Goal: Find specific page/section: Find specific page/section

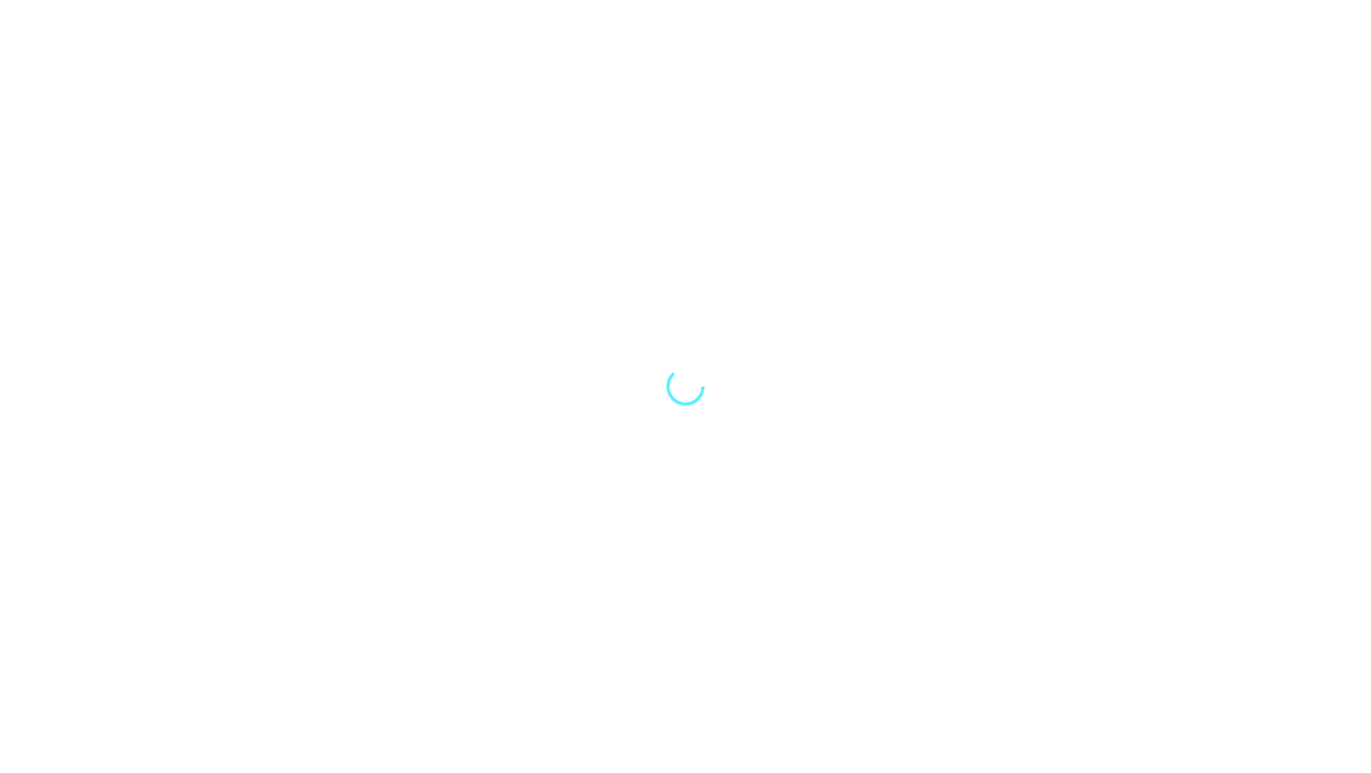
select select "Song"
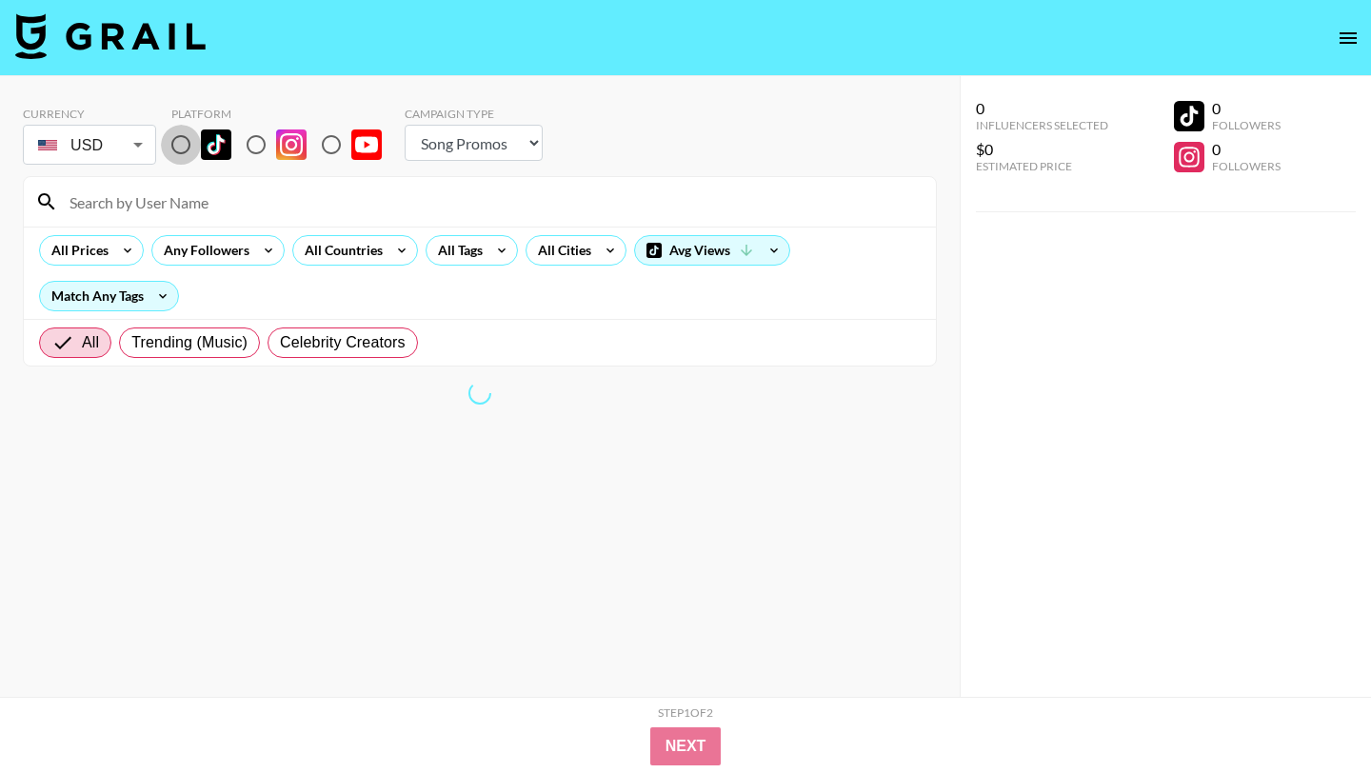
click at [185, 146] on input "radio" at bounding box center [181, 145] width 40 height 40
radio input "true"
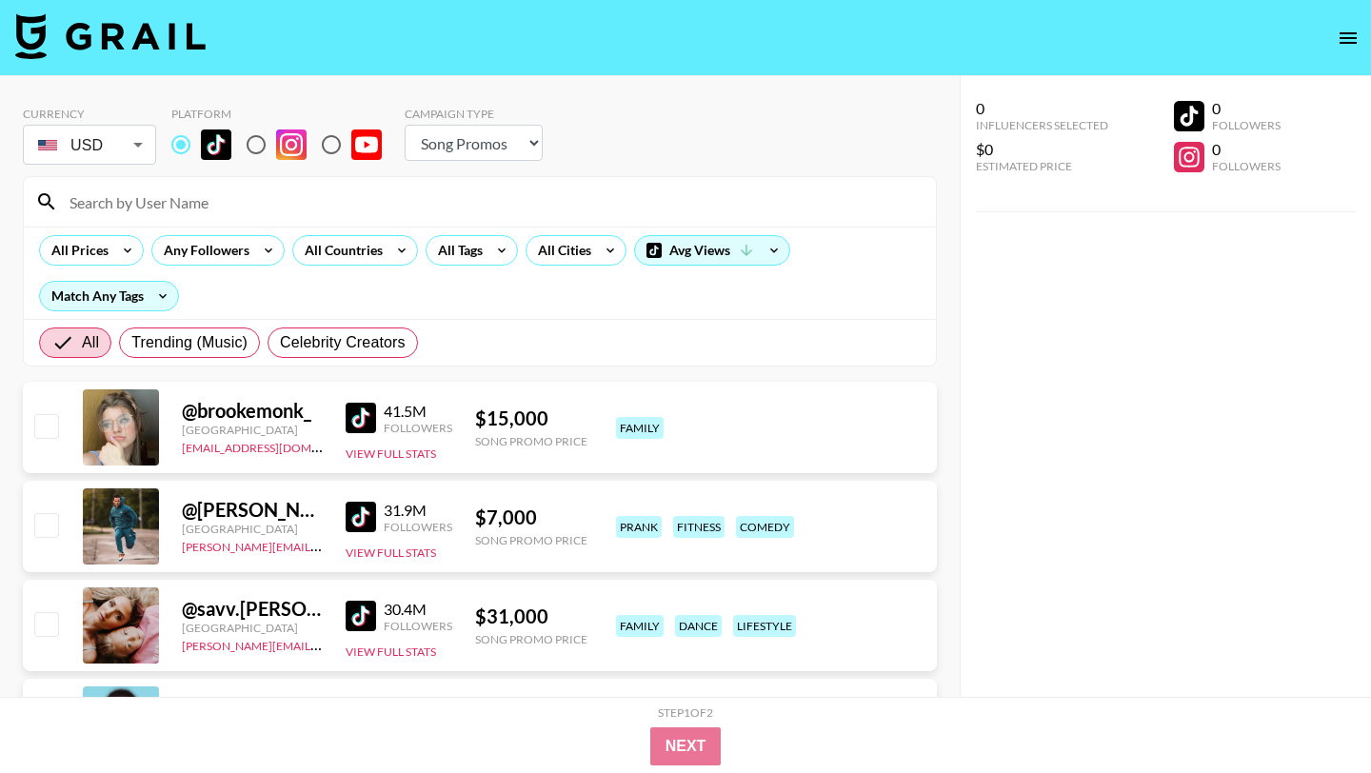
click at [217, 204] on input at bounding box center [491, 202] width 866 height 30
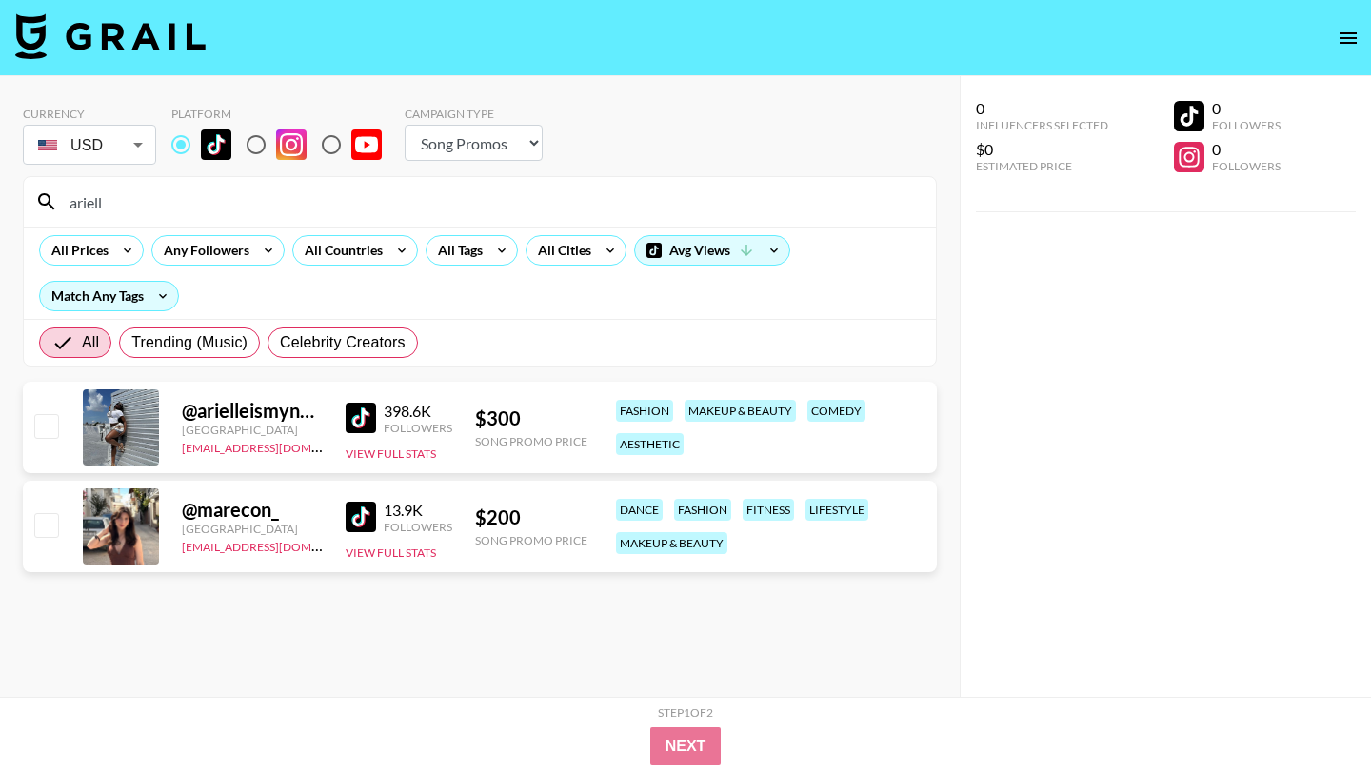
click at [366, 422] on img at bounding box center [361, 418] width 30 height 30
click at [112, 190] on input "ariell" at bounding box center [491, 202] width 866 height 30
click at [120, 208] on input "ariell" at bounding box center [491, 202] width 866 height 30
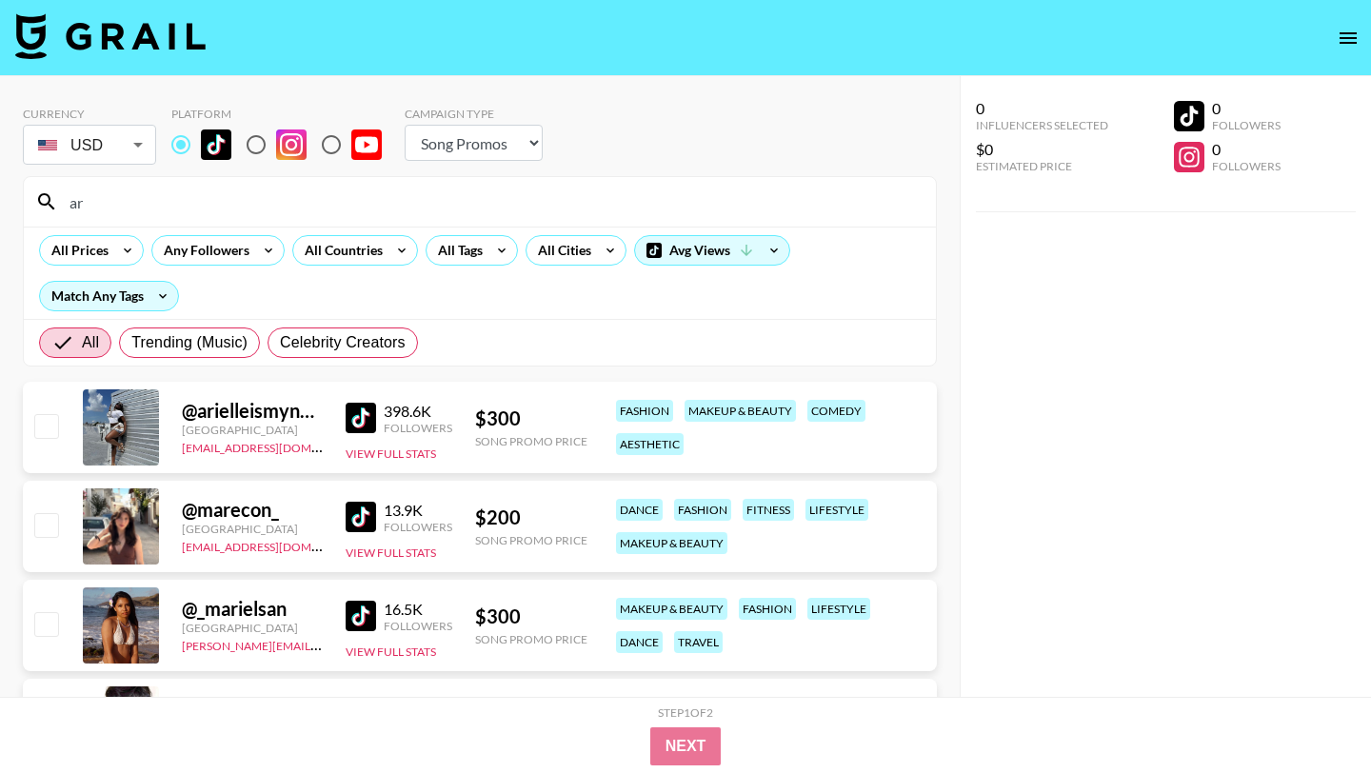
type input "a"
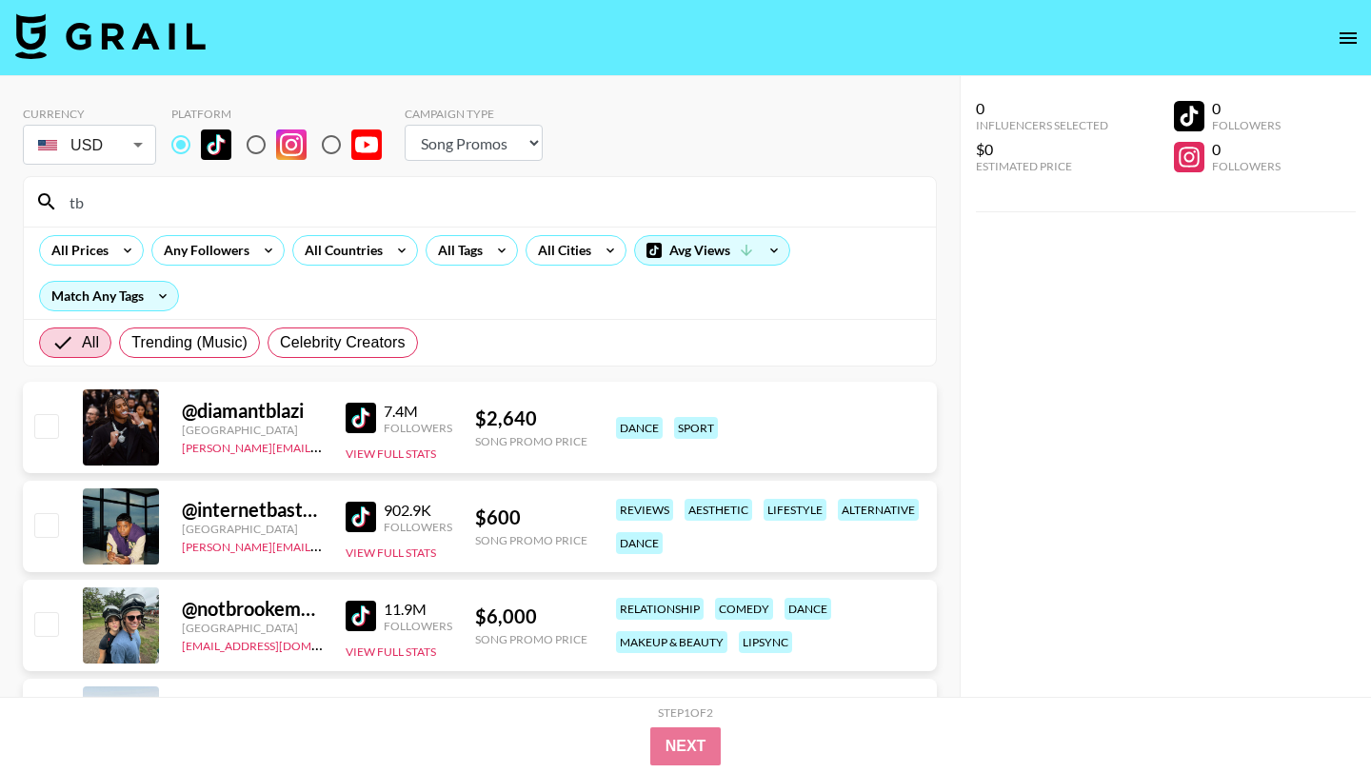
type input "t"
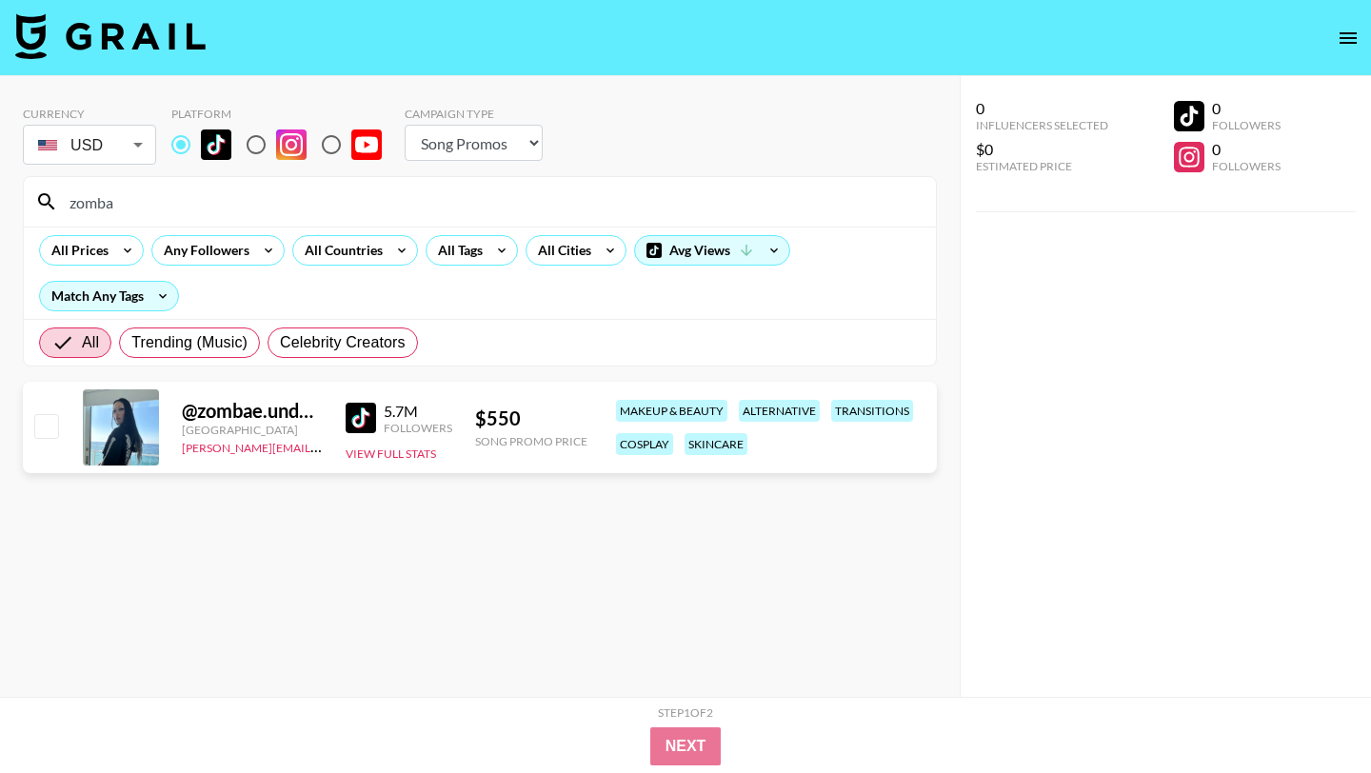
type input "zomba"
